Goal: Task Accomplishment & Management: Use online tool/utility

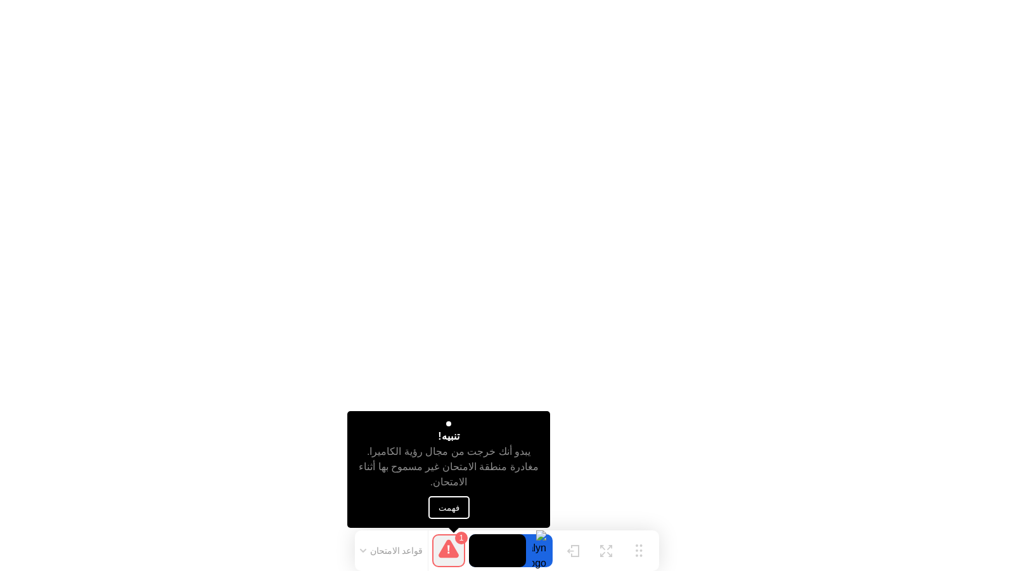
click at [458, 503] on button "فهمت" at bounding box center [449, 507] width 41 height 23
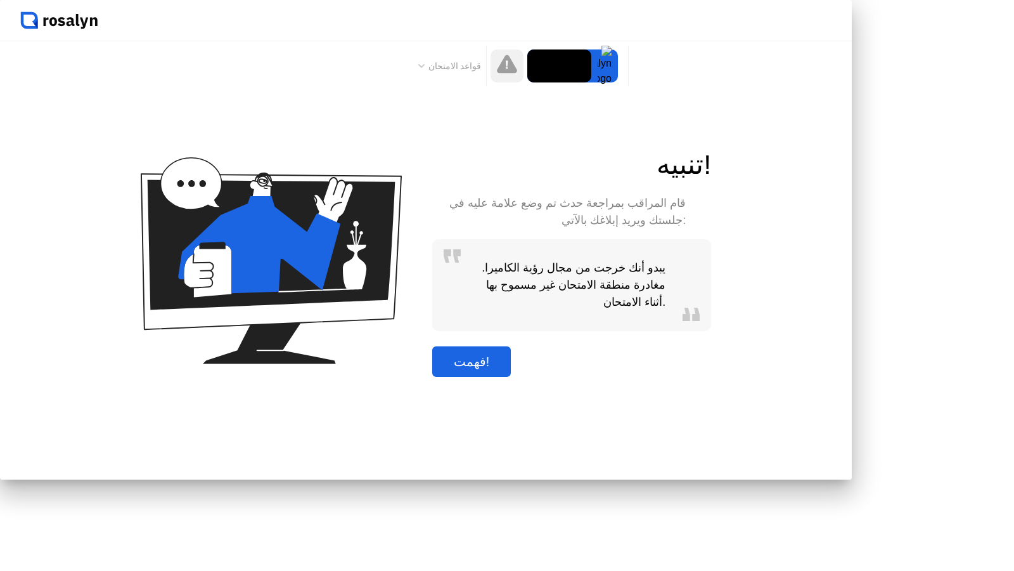
click at [508, 369] on div "فهمت!" at bounding box center [472, 361] width 72 height 15
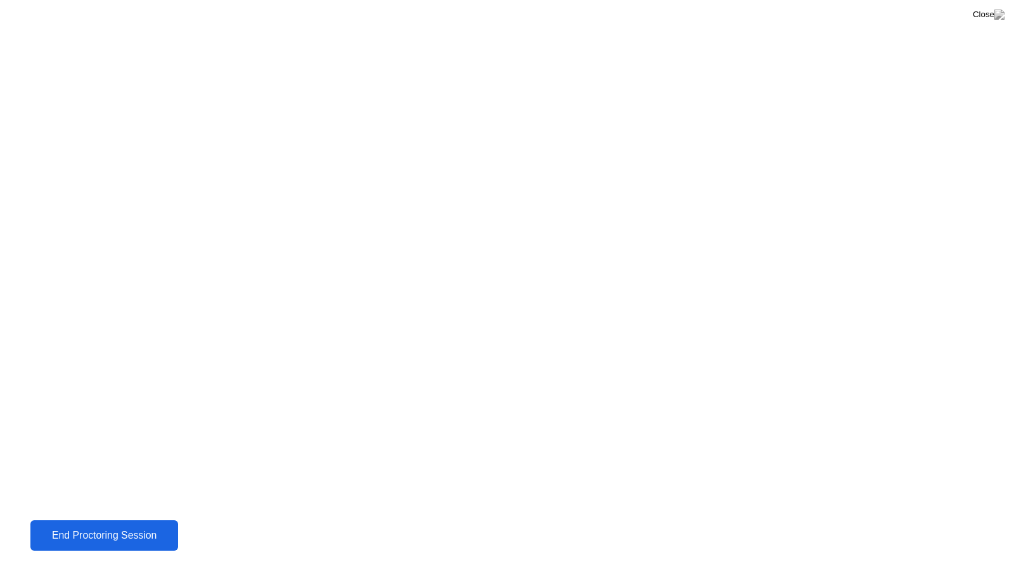
click at [46, 535] on div "End Proctoring Session" at bounding box center [104, 534] width 140 height 11
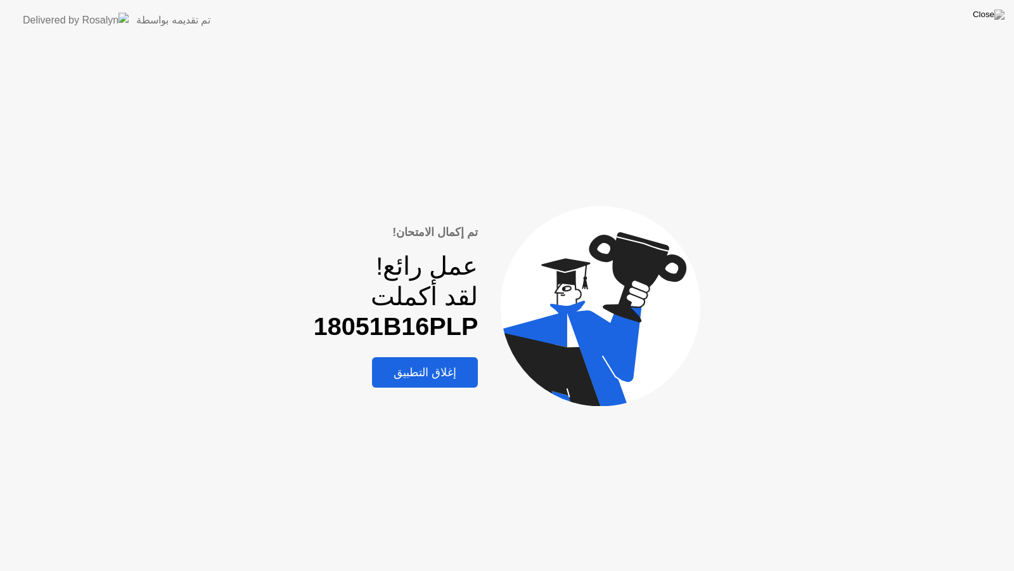
click at [448, 373] on div "إغلاق التطبيق" at bounding box center [425, 372] width 98 height 14
